Goal: Find specific page/section: Find specific page/section

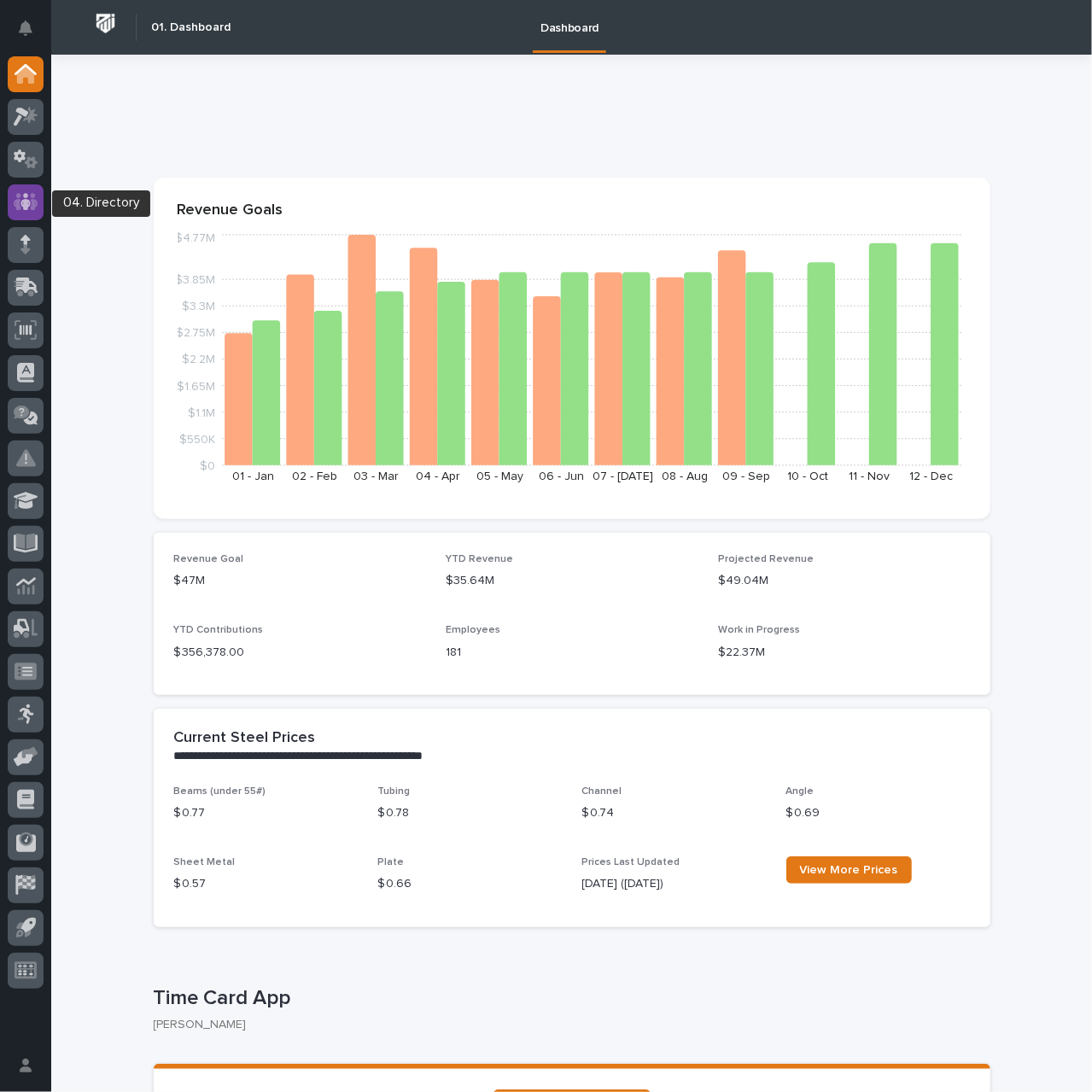
click at [31, 194] on icon at bounding box center [25, 202] width 24 height 19
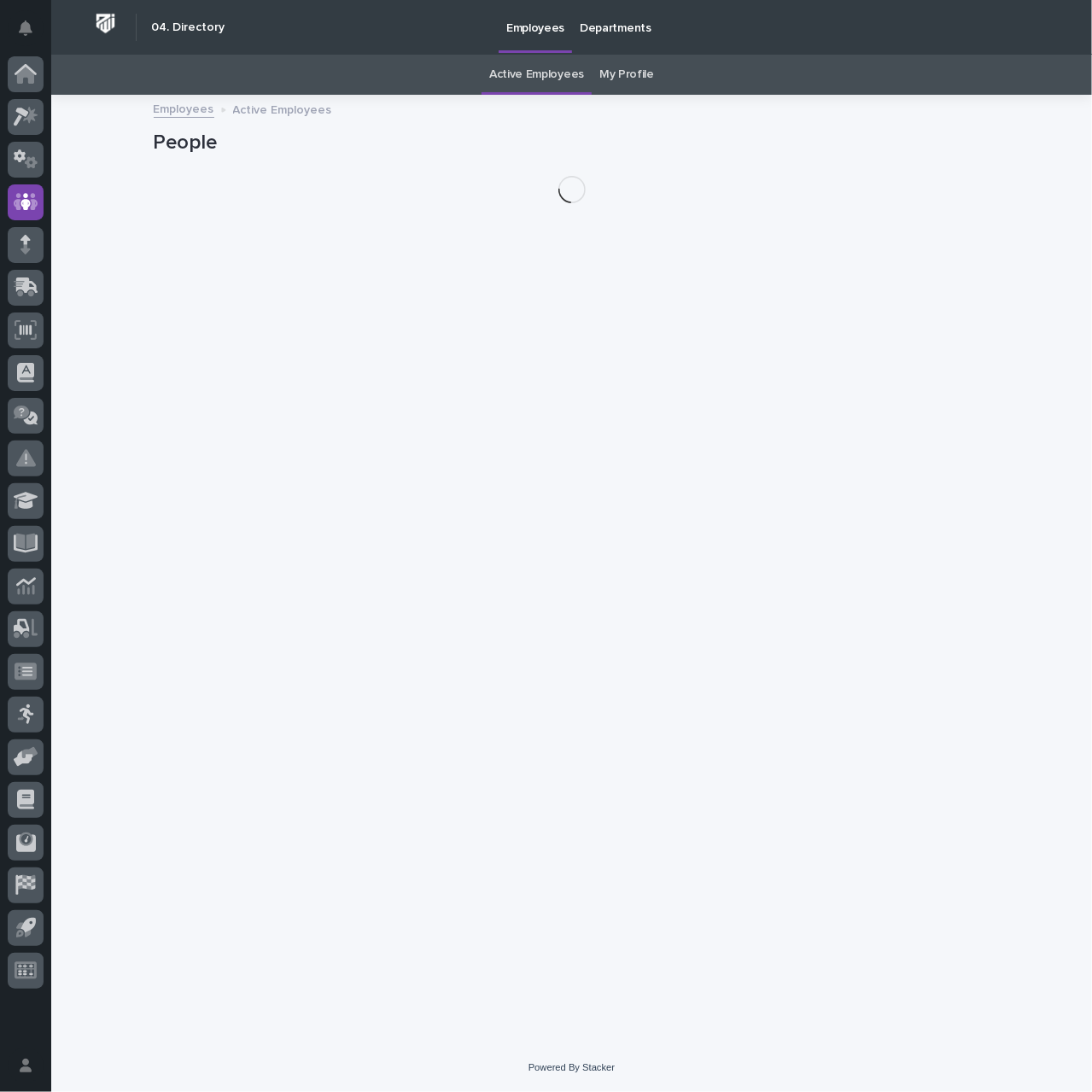
click at [631, 67] on link "My Profile" at bounding box center [626, 74] width 55 height 40
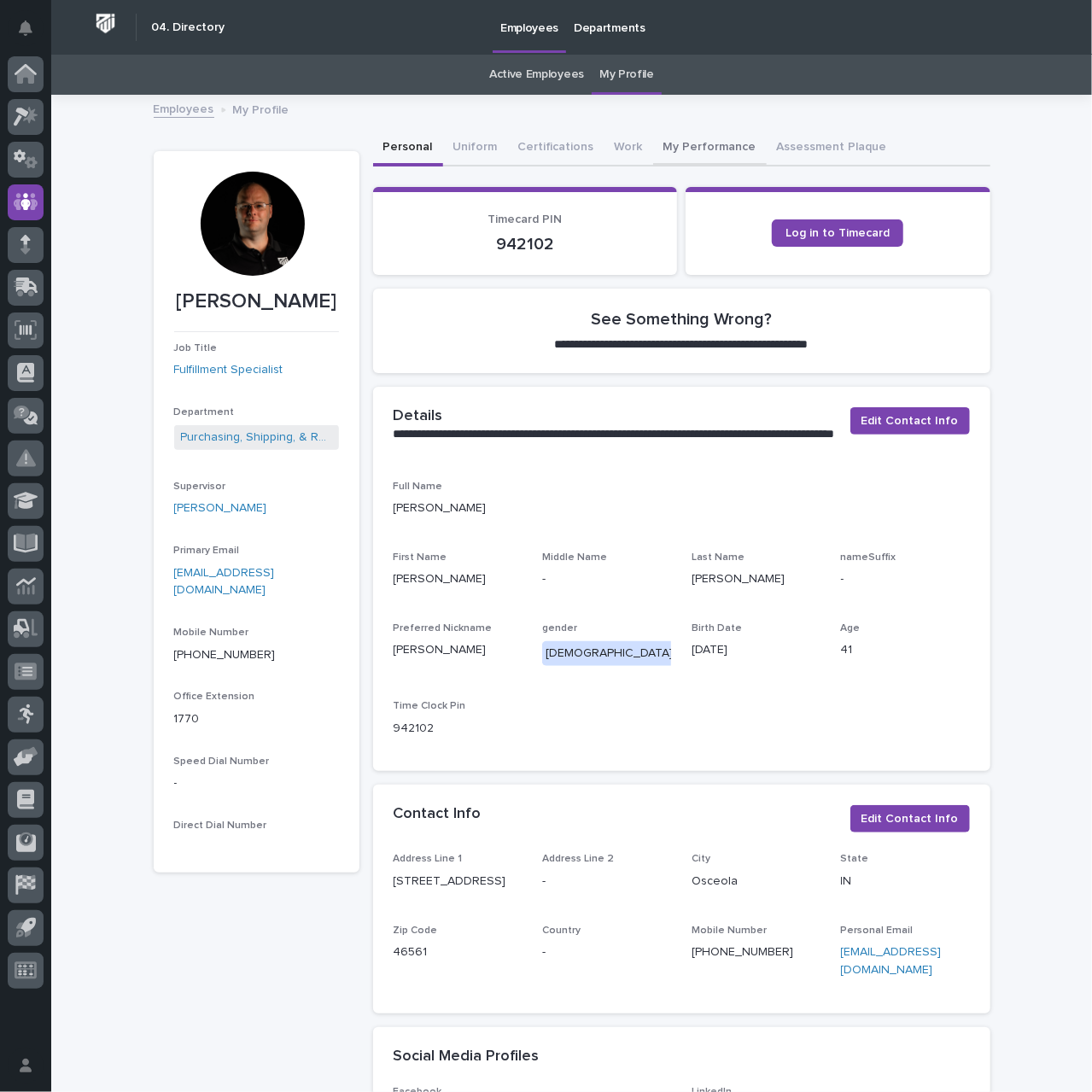
click at [687, 147] on button "My Performance" at bounding box center [709, 148] width 114 height 36
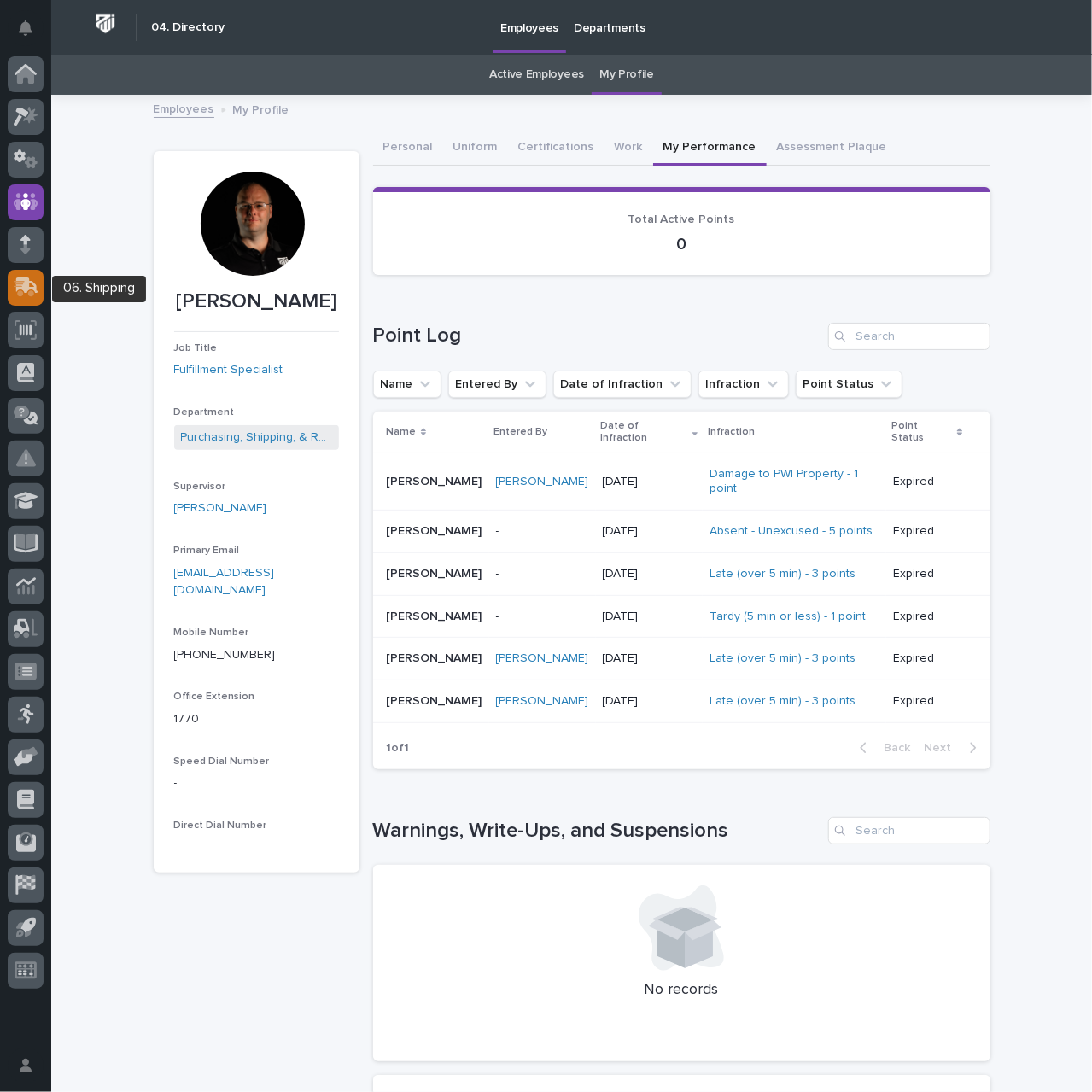
click at [22, 287] on icon at bounding box center [27, 285] width 22 height 17
